Goal: Information Seeking & Learning: Find specific fact

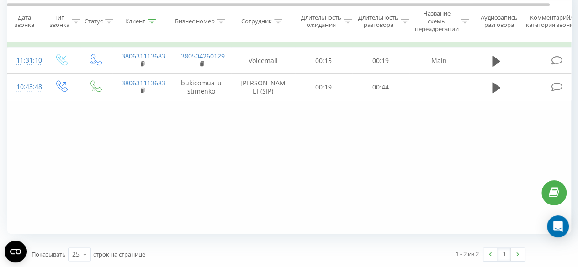
click at [278, 21] on icon at bounding box center [278, 21] width 8 height 5
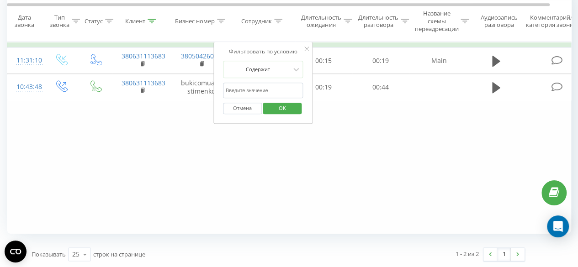
click at [153, 20] on icon at bounding box center [151, 21] width 8 height 5
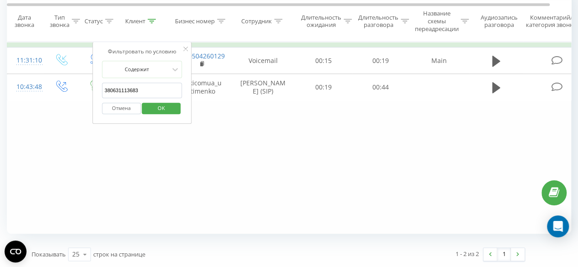
click at [205, 193] on div "Фильтровать по условию Равно Введите значение Отмена OK Фильтровать по условию …" at bounding box center [289, 130] width 564 height 205
click at [208, 169] on div "Фильтровать по условию Равно Введите значение Отмена OK Фильтровать по условию …" at bounding box center [289, 130] width 564 height 205
click at [156, 107] on span "OK" at bounding box center [161, 108] width 26 height 14
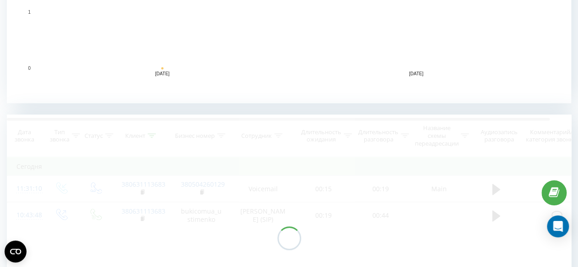
scroll to position [408, 0]
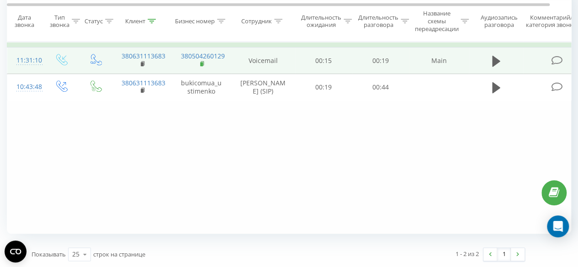
click at [201, 61] on icon at bounding box center [201, 63] width 3 height 4
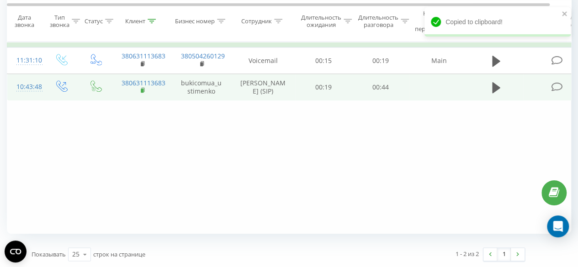
click at [142, 89] on rect at bounding box center [142, 91] width 3 height 4
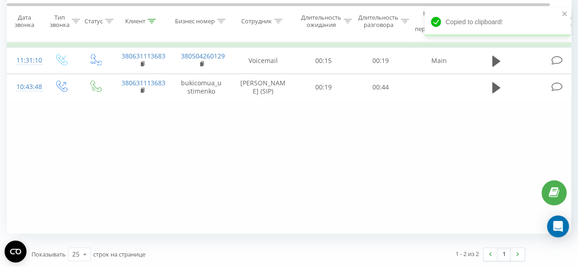
click at [154, 20] on icon at bounding box center [151, 21] width 8 height 5
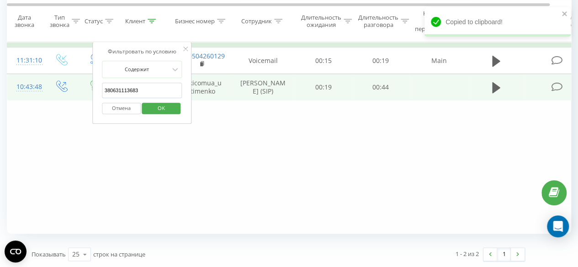
drag, startPoint x: 144, startPoint y: 90, endPoint x: 89, endPoint y: 89, distance: 55.7
click at [89, 89] on table "Фильтровать по условию Равно Введите значение Отмена OK Фильтровать по условию …" at bounding box center [299, 64] width 585 height 73
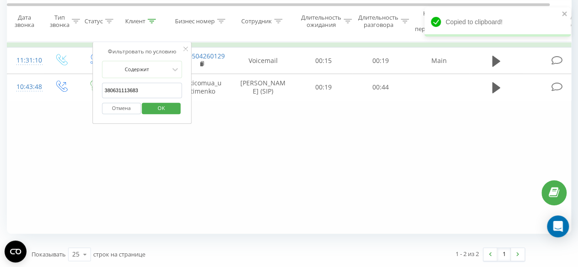
paste input "[PHONE_NUMBER]"
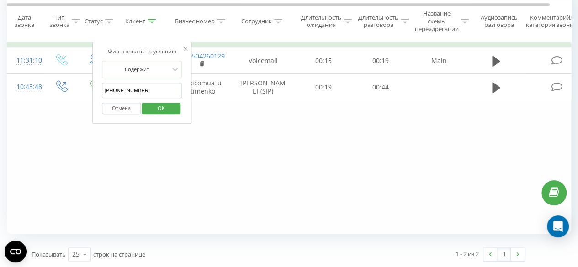
click at [143, 93] on input "[PHONE_NUMBER]" at bounding box center [142, 91] width 80 height 16
click at [146, 89] on input "[PHONE_NUMBER]" at bounding box center [142, 91] width 80 height 16
click at [138, 91] on input "[PHONE_NUMBER]" at bounding box center [142, 91] width 80 height 16
click at [127, 88] on input "[PHONE_NUMBER]" at bounding box center [142, 91] width 80 height 16
click at [117, 90] on input "+38 (0935878726" at bounding box center [142, 91] width 80 height 16
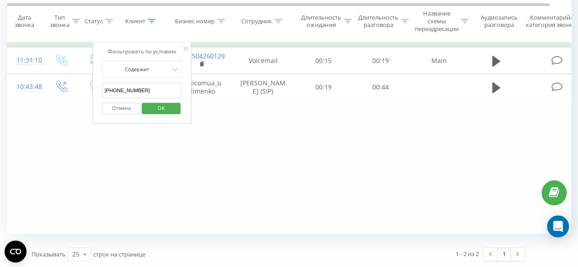
click at [109, 89] on input "[PHONE_NUMBER]" at bounding box center [142, 91] width 80 height 16
click at [167, 106] on span "OK" at bounding box center [161, 108] width 26 height 14
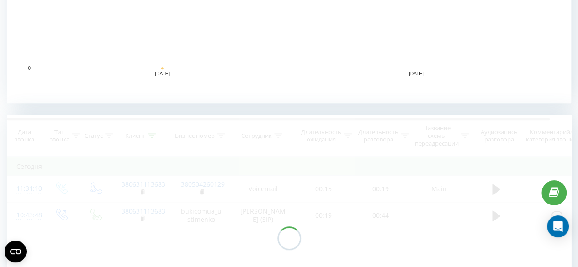
scroll to position [408, 0]
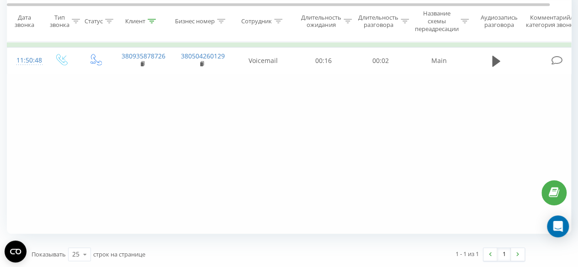
click at [152, 19] on icon at bounding box center [152, 21] width 8 height 5
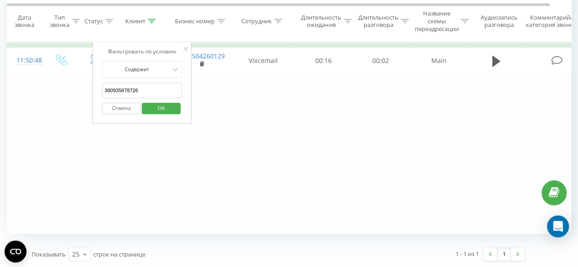
drag, startPoint x: 144, startPoint y: 90, endPoint x: 103, endPoint y: 87, distance: 41.7
click at [103, 87] on input "380935878726" at bounding box center [142, 91] width 80 height 16
paste input "[PHONE_NUMBER]"
click at [142, 96] on input "[PHONE_NUMBER]" at bounding box center [142, 91] width 80 height 16
click at [145, 91] on input "[PHONE_NUMBER]" at bounding box center [142, 91] width 80 height 16
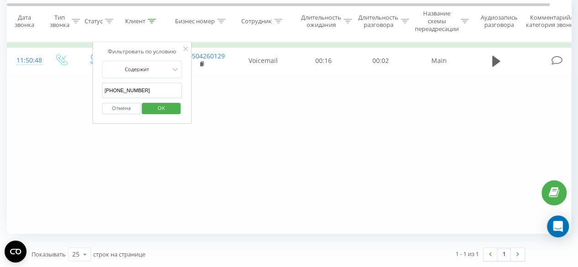
click at [138, 92] on input "[PHONE_NUMBER]" at bounding box center [142, 91] width 80 height 16
click at [128, 91] on input "[PHONE_NUMBER]" at bounding box center [142, 91] width 80 height 16
click at [117, 88] on input "+38 (0938816274" at bounding box center [142, 91] width 80 height 16
click at [106, 88] on input "[PHONE_NUMBER]" at bounding box center [142, 91] width 80 height 16
type input "380938816274"
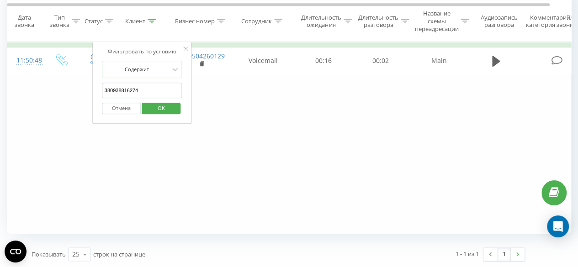
click at [148, 103] on span "OK" at bounding box center [161, 108] width 26 height 14
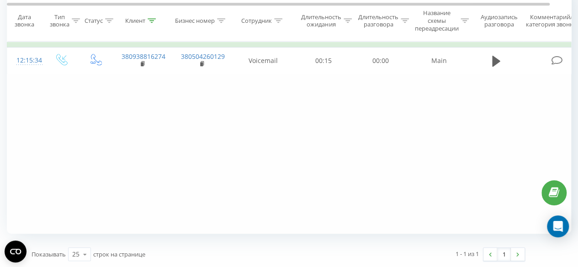
scroll to position [408, 0]
